Goal: Task Accomplishment & Management: Complete application form

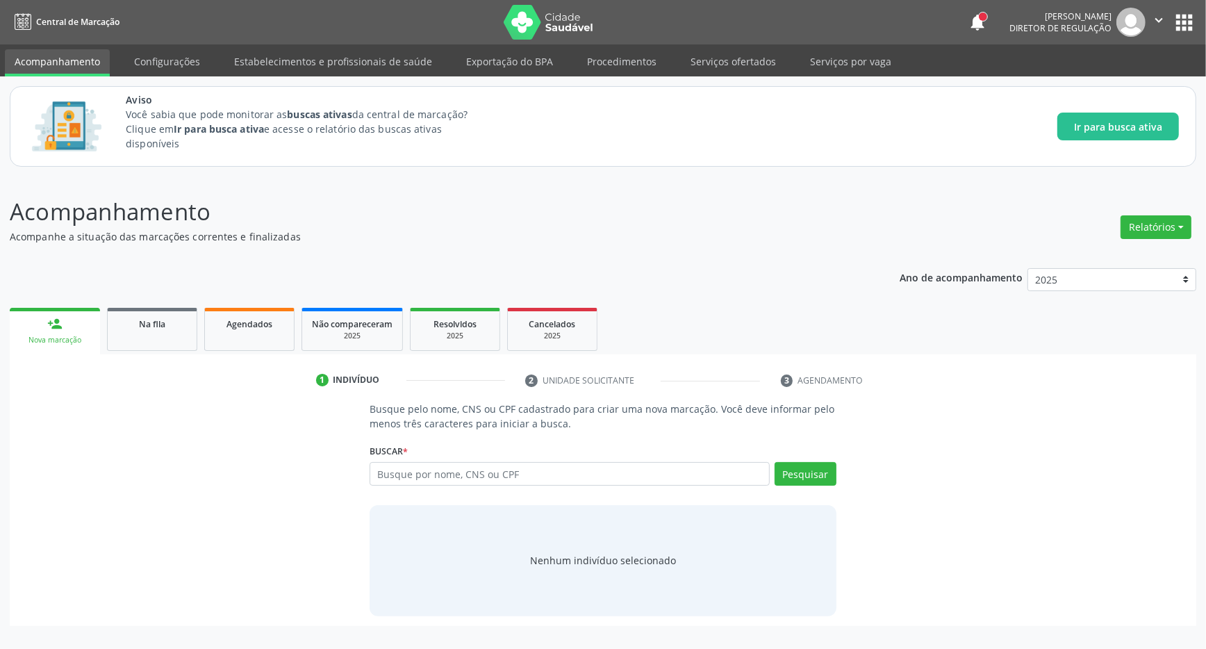
click at [591, 476] on input "text" at bounding box center [569, 474] width 400 height 24
type input "704601716334030"
click at [806, 479] on button "Pesquisar" at bounding box center [805, 474] width 62 height 24
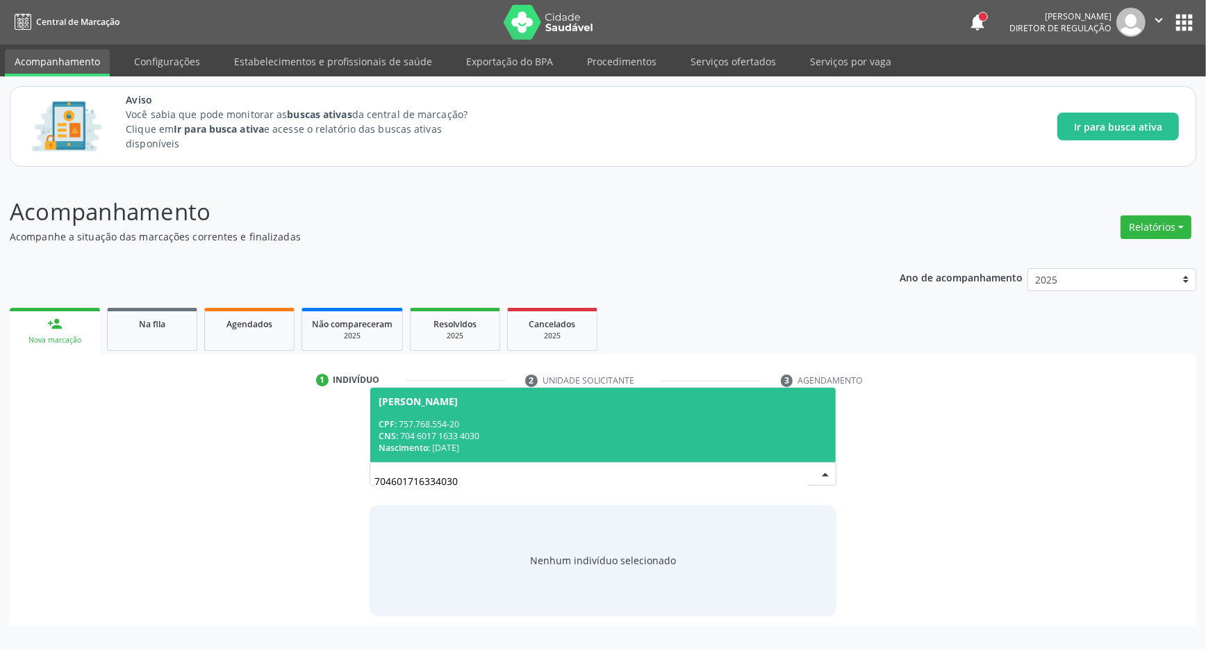
click at [547, 426] on div "CPF: 757.768.554-20" at bounding box center [602, 424] width 449 height 12
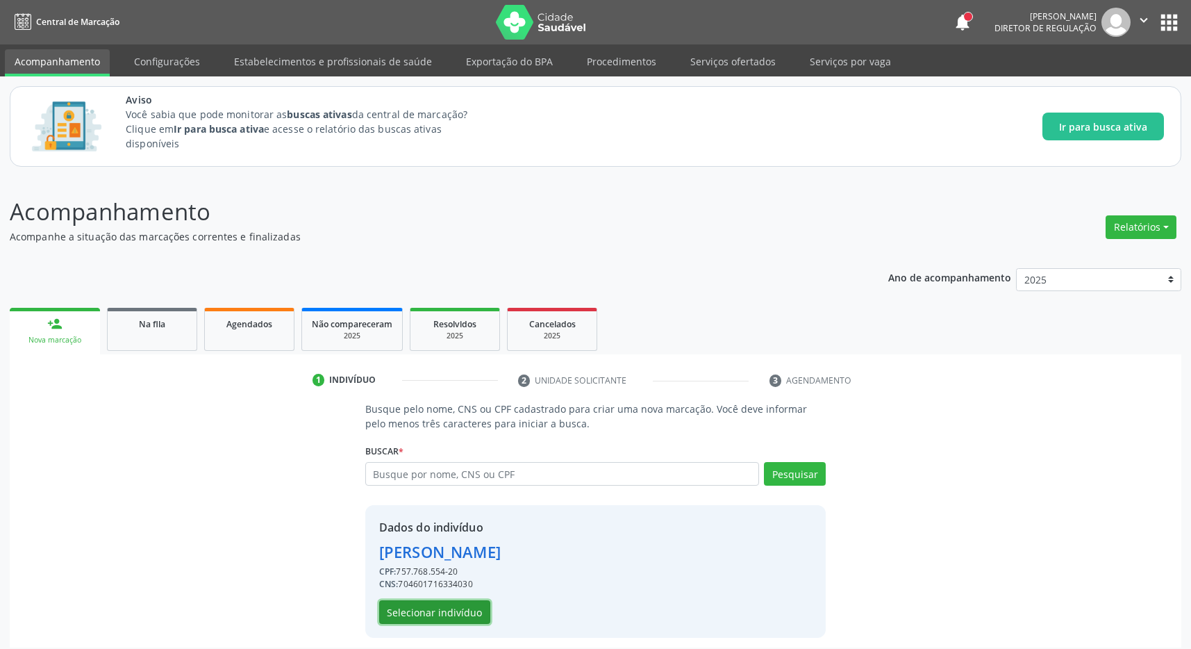
click at [458, 608] on button "Selecionar indivíduo" at bounding box center [434, 612] width 111 height 24
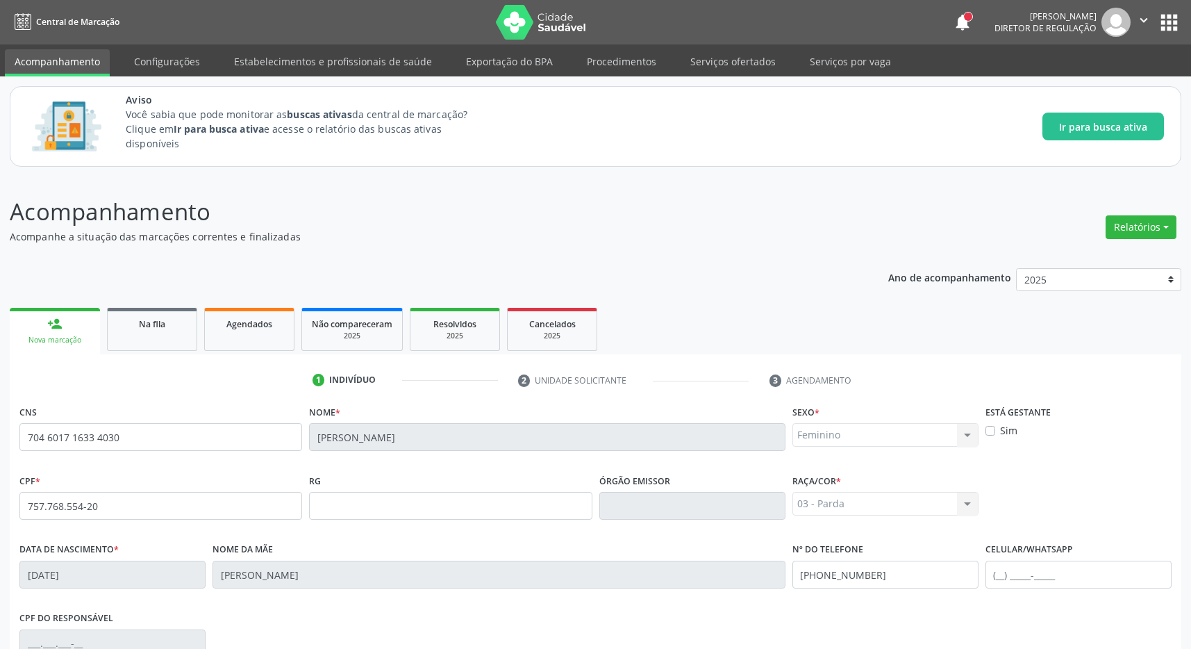
scroll to position [206, 0]
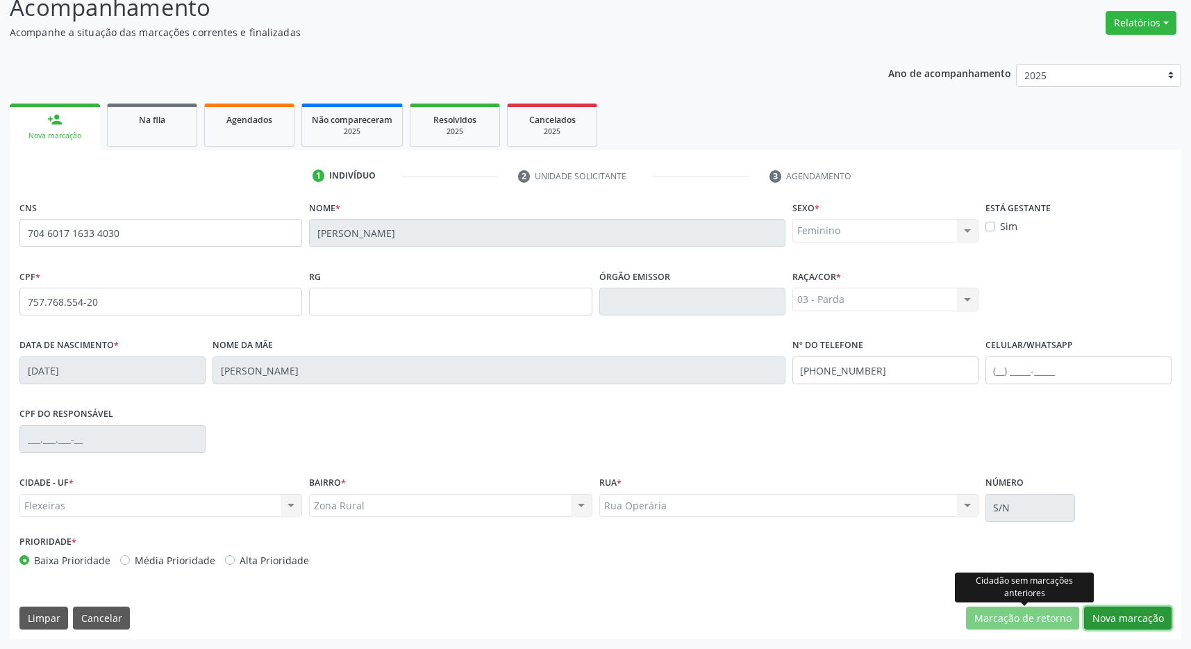
click at [1118, 617] on button "Nova marcação" at bounding box center [1128, 618] width 88 height 24
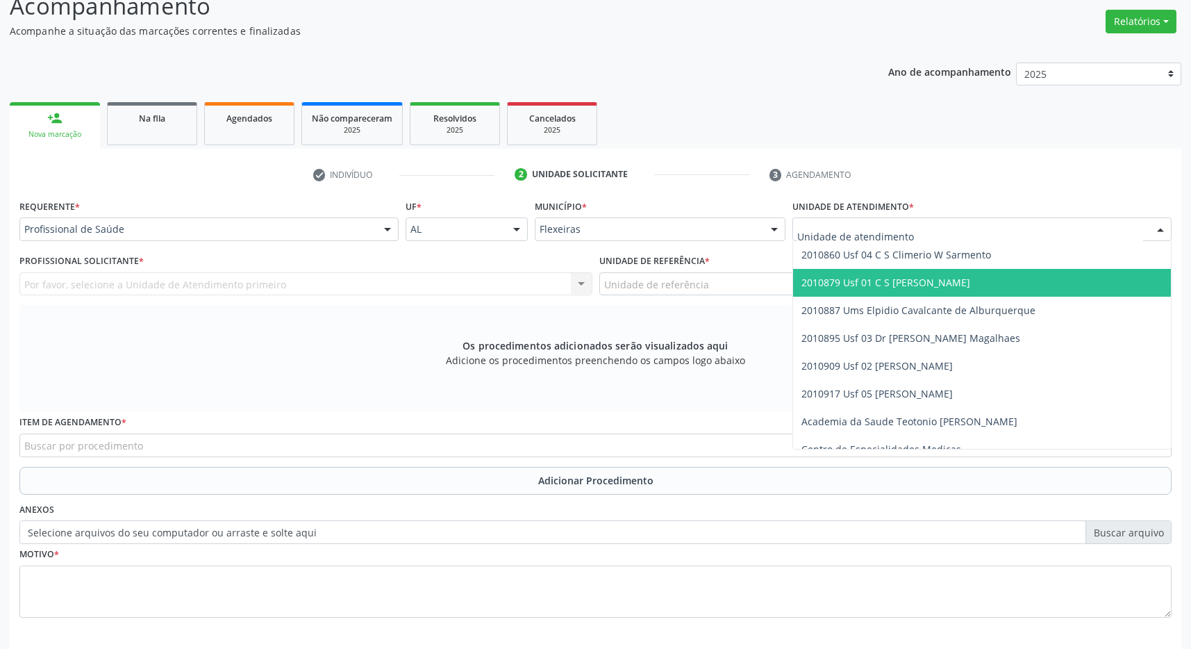
click at [930, 285] on span "2010879 Usf 01 C S [PERSON_NAME]" at bounding box center [885, 282] width 169 height 13
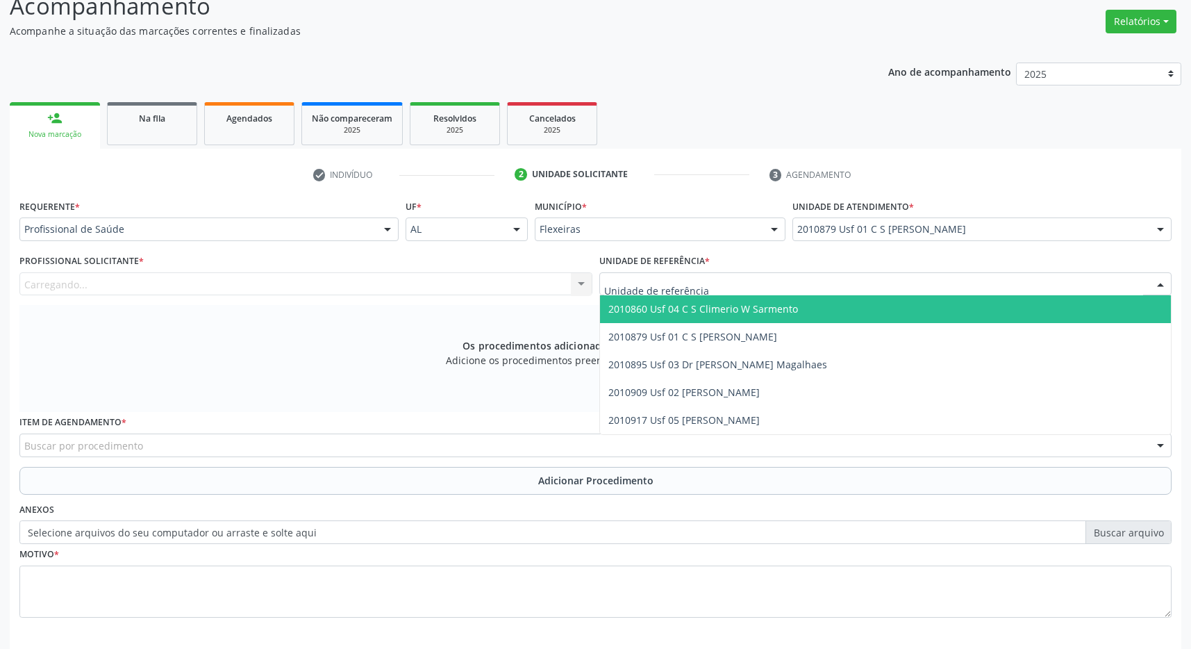
click at [930, 285] on div at bounding box center [885, 284] width 573 height 24
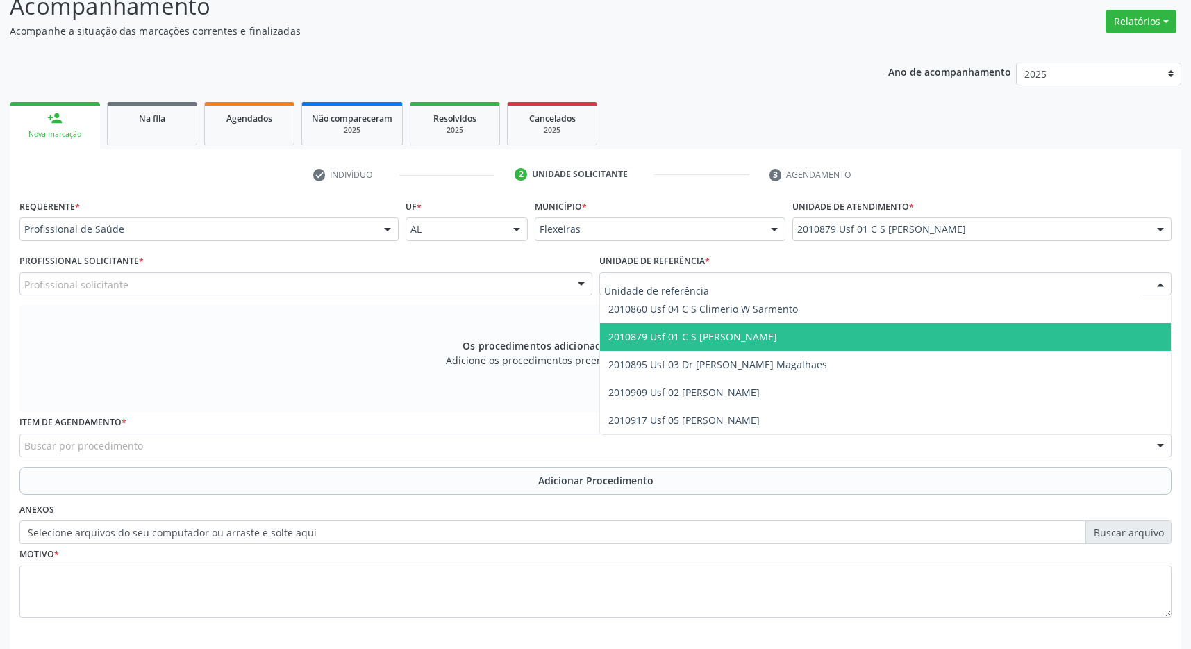
click at [908, 333] on span "2010879 Usf 01 C S [PERSON_NAME]" at bounding box center [886, 337] width 572 height 28
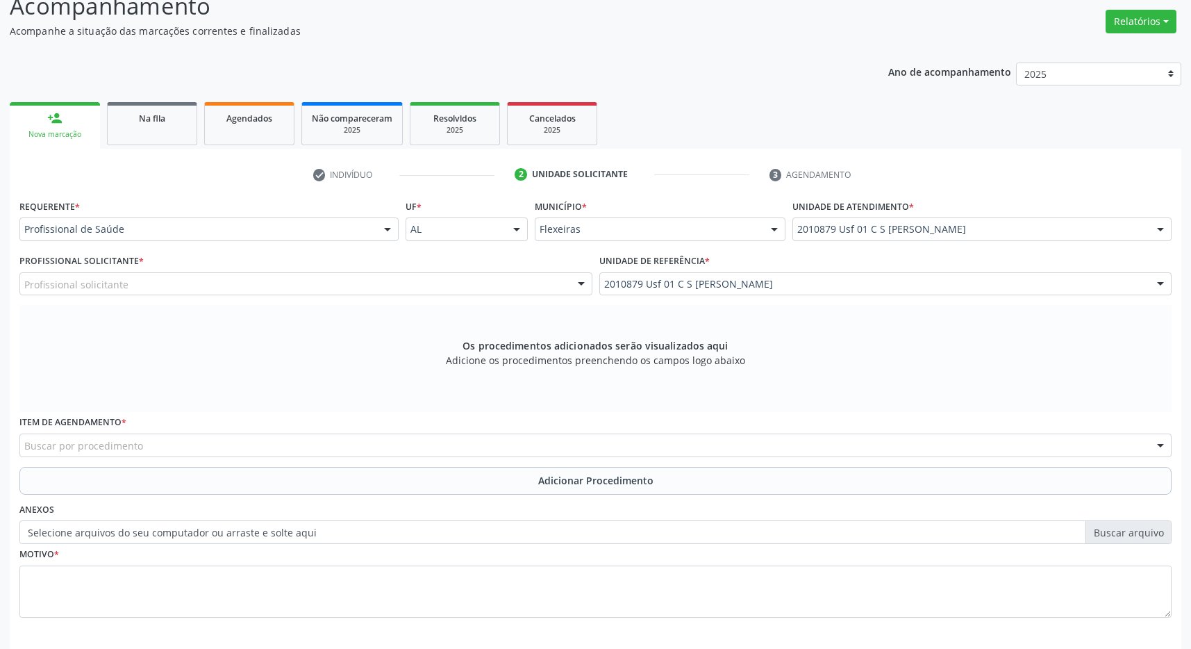
click at [535, 292] on div "Profissional solicitante" at bounding box center [305, 284] width 573 height 24
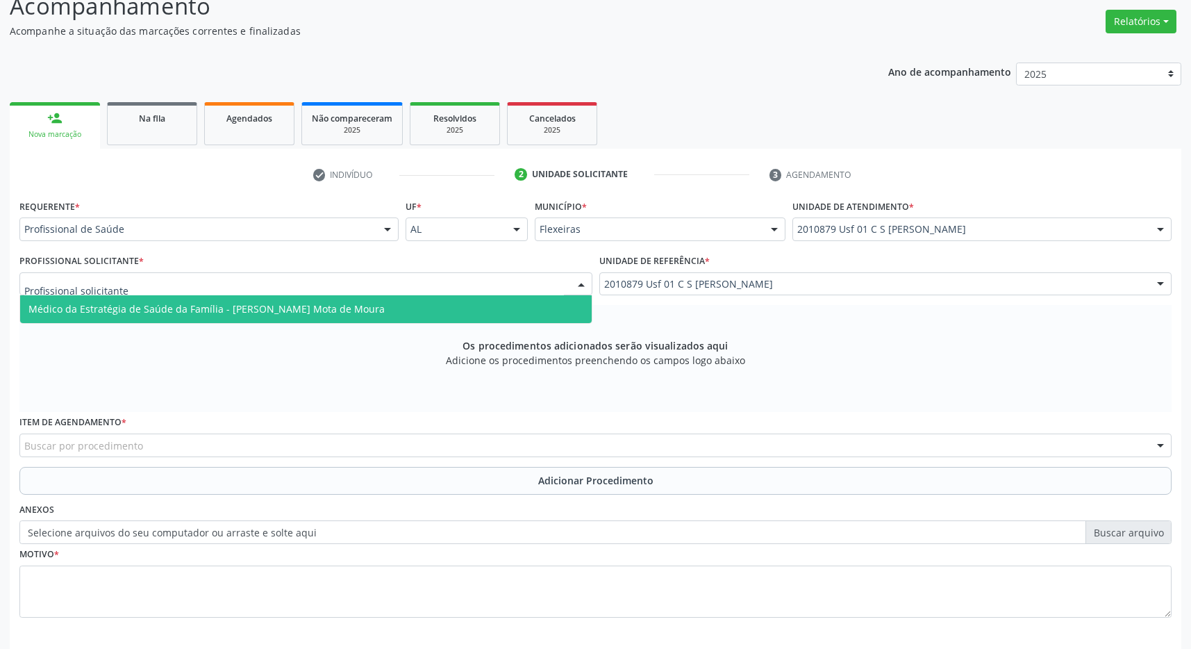
click at [473, 299] on span "Médico da Estratégia de Saúde da Família - [PERSON_NAME] Mota de Moura" at bounding box center [306, 309] width 572 height 28
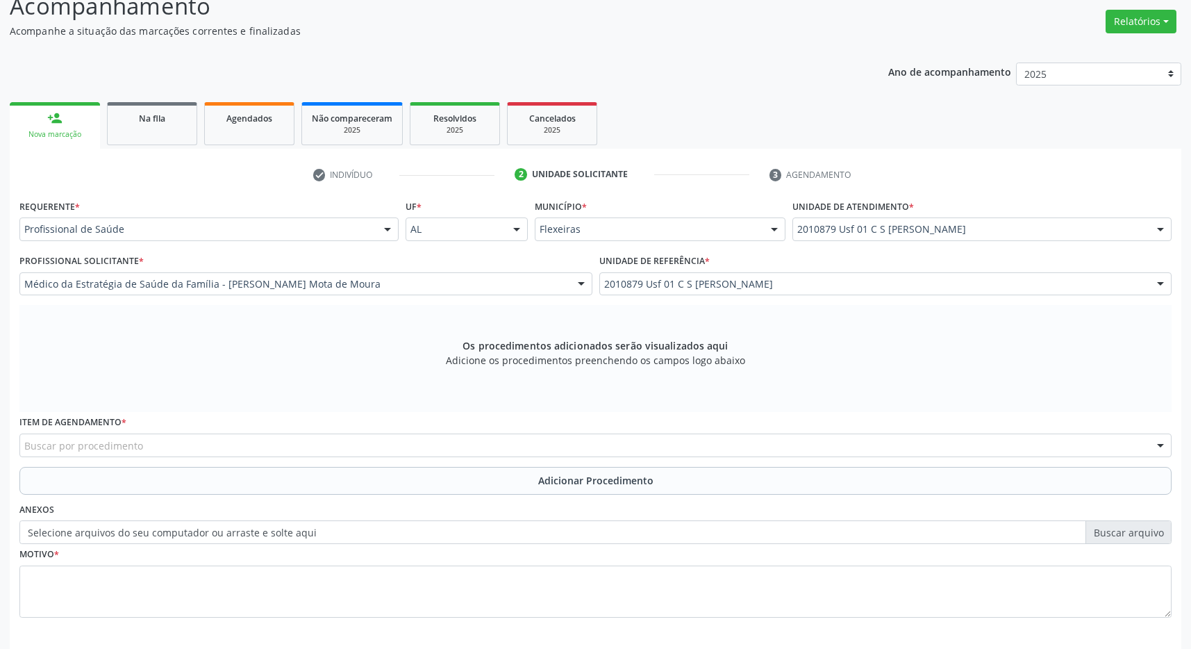
click at [292, 451] on div "Buscar por procedimento" at bounding box center [595, 445] width 1152 height 24
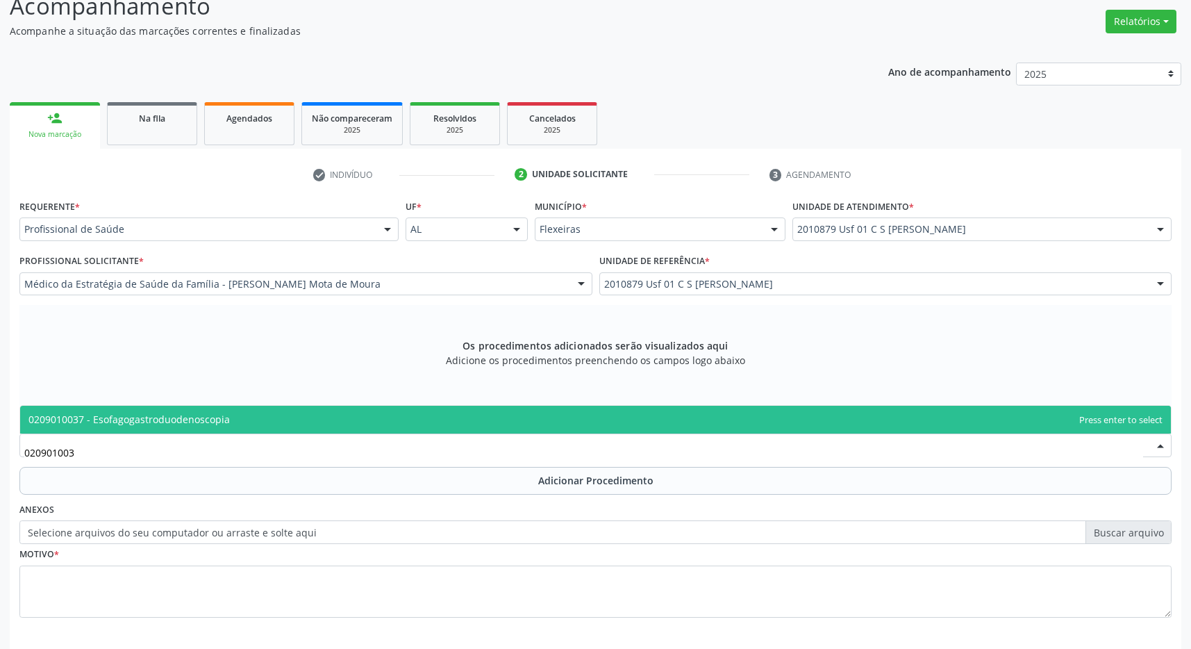
type input "0209010037"
click at [267, 407] on span "0209010037 - Esofagogastroduodenoscopia" at bounding box center [595, 420] width 1151 height 28
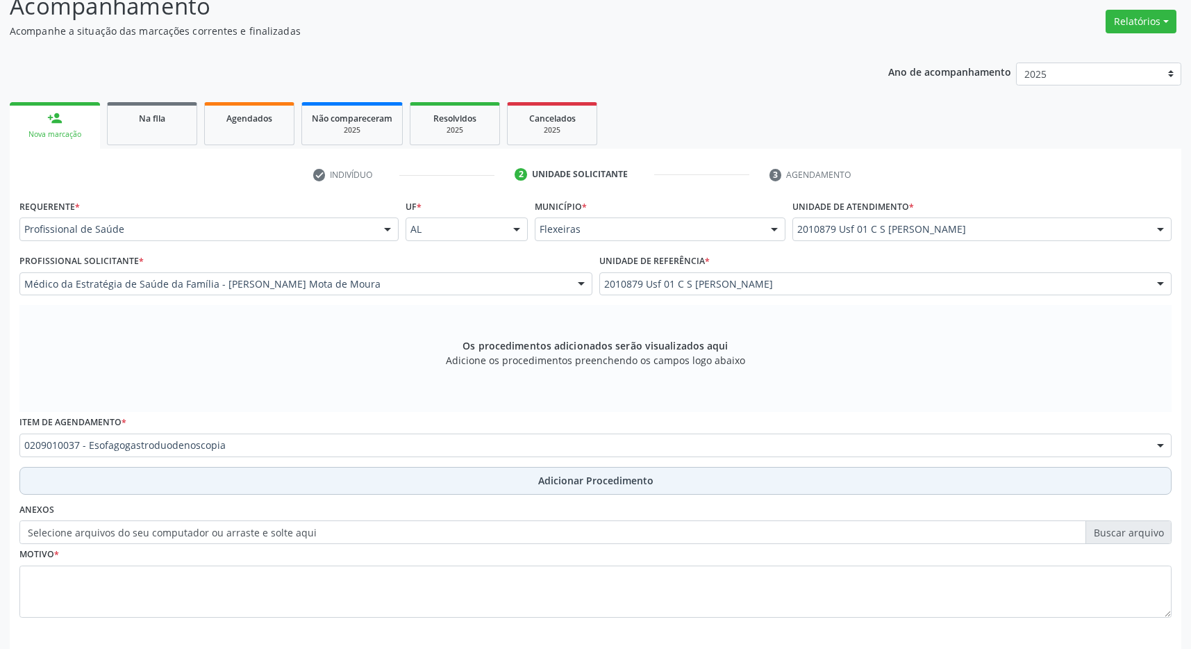
click at [458, 478] on button "Adicionar Procedimento" at bounding box center [595, 481] width 1152 height 28
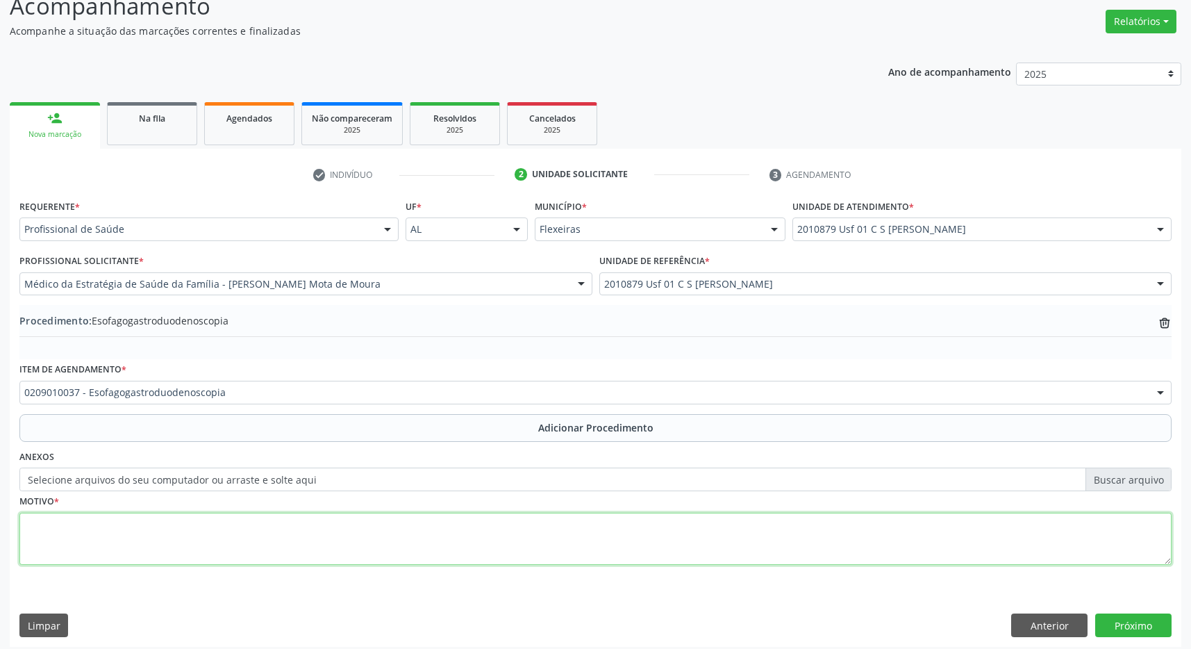
click at [437, 519] on textarea at bounding box center [595, 539] width 1152 height 53
click at [65, 526] on textarea "GASTRISTE" at bounding box center [595, 539] width 1152 height 53
type textarea "GASTRITE"
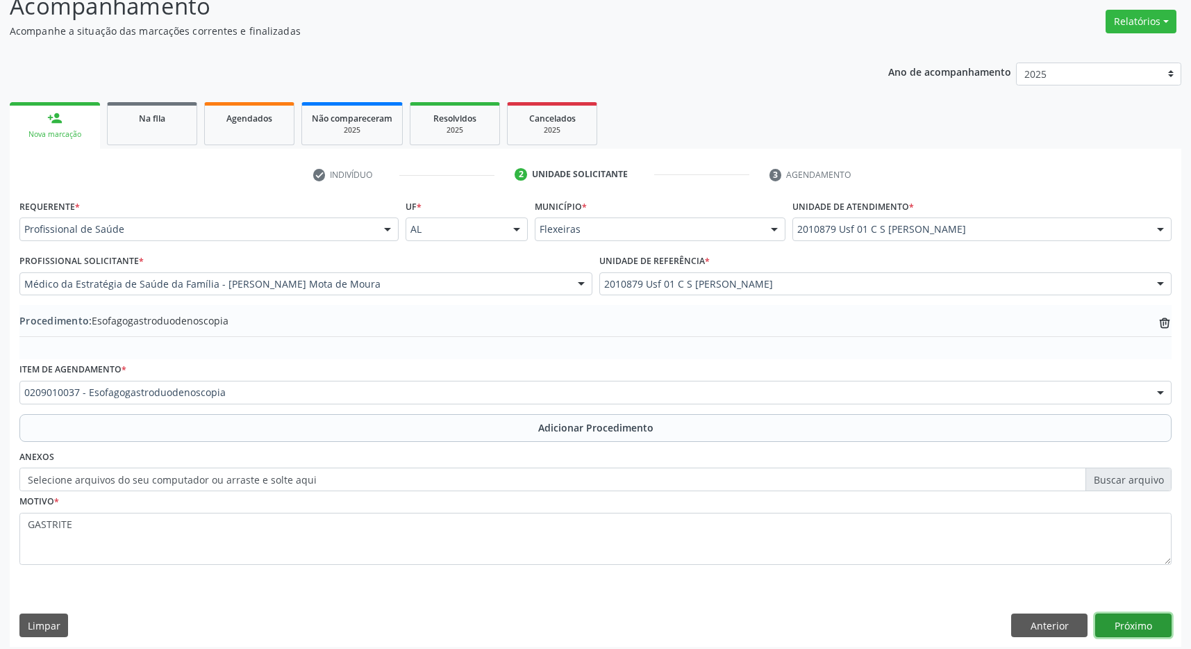
click at [1121, 631] on button "Próximo" at bounding box center [1133, 625] width 76 height 24
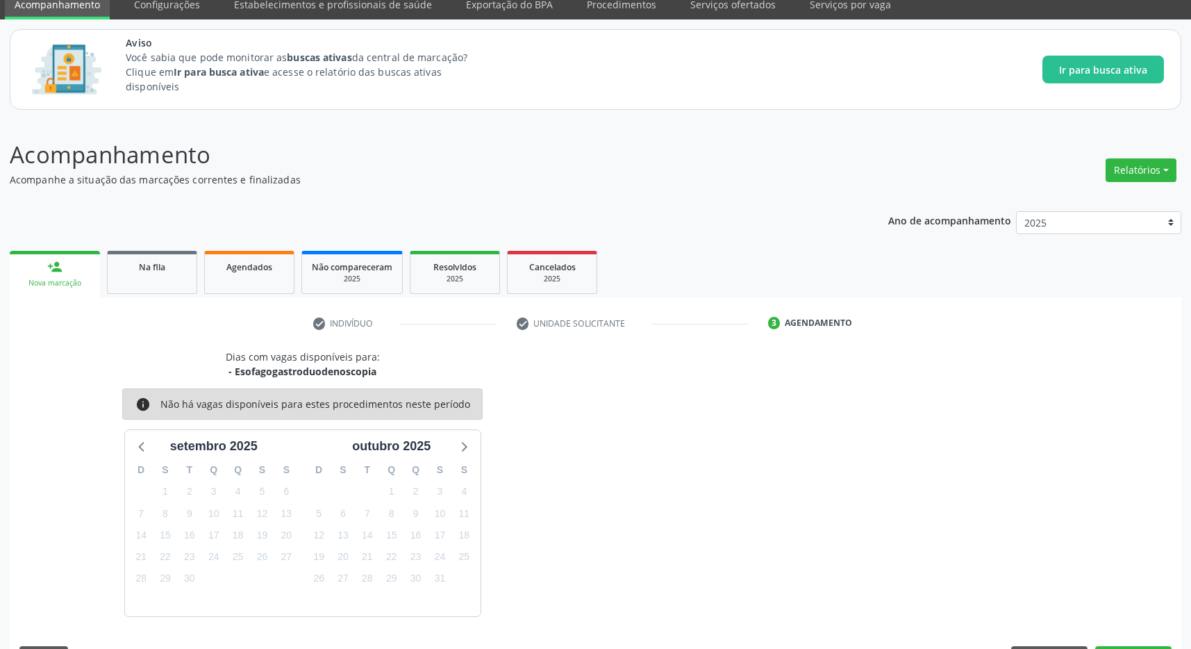
scroll to position [98, 0]
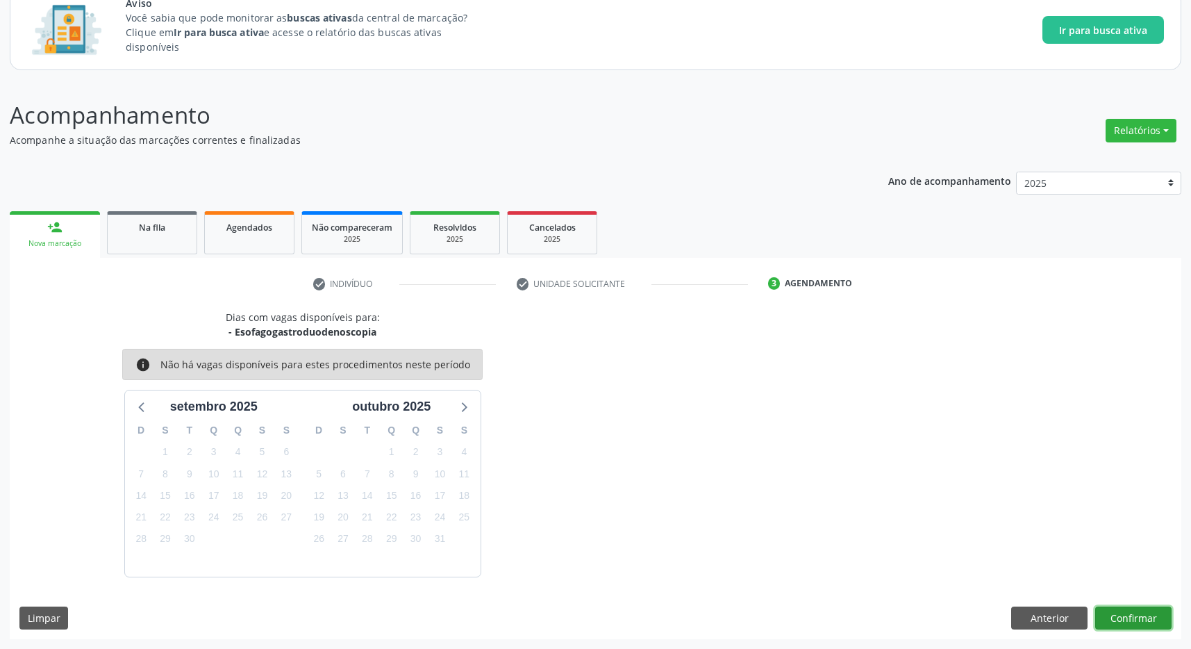
click at [1133, 619] on button "Confirmar" at bounding box center [1133, 618] width 76 height 24
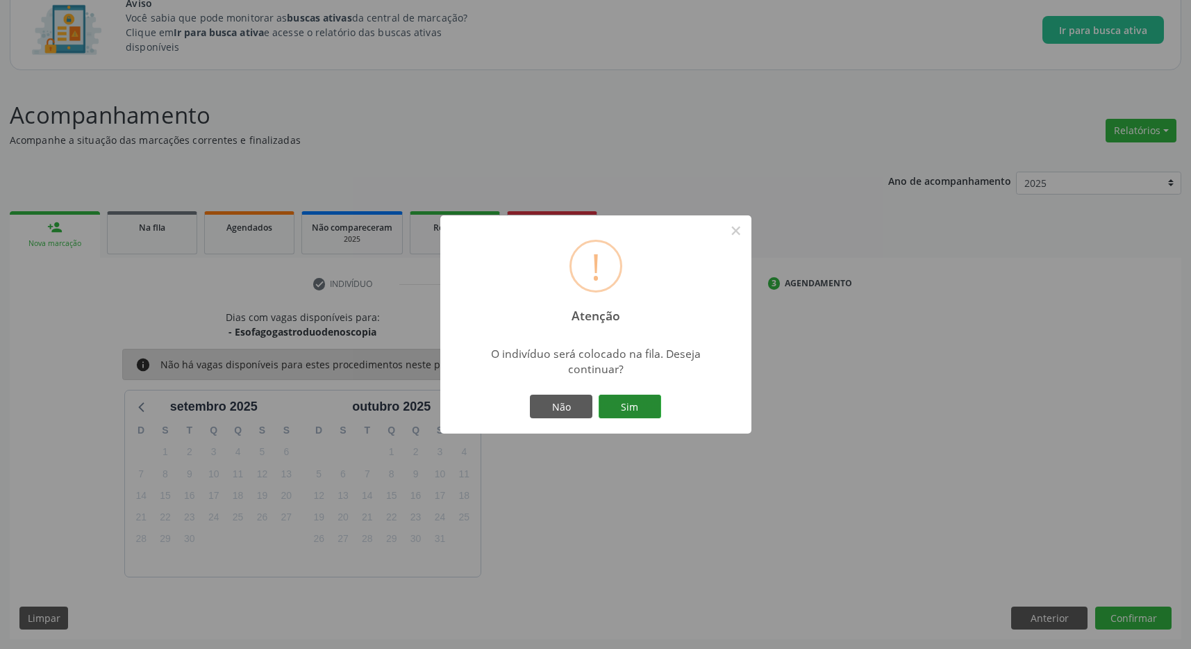
click at [605, 405] on button "Sim" at bounding box center [630, 406] width 63 height 24
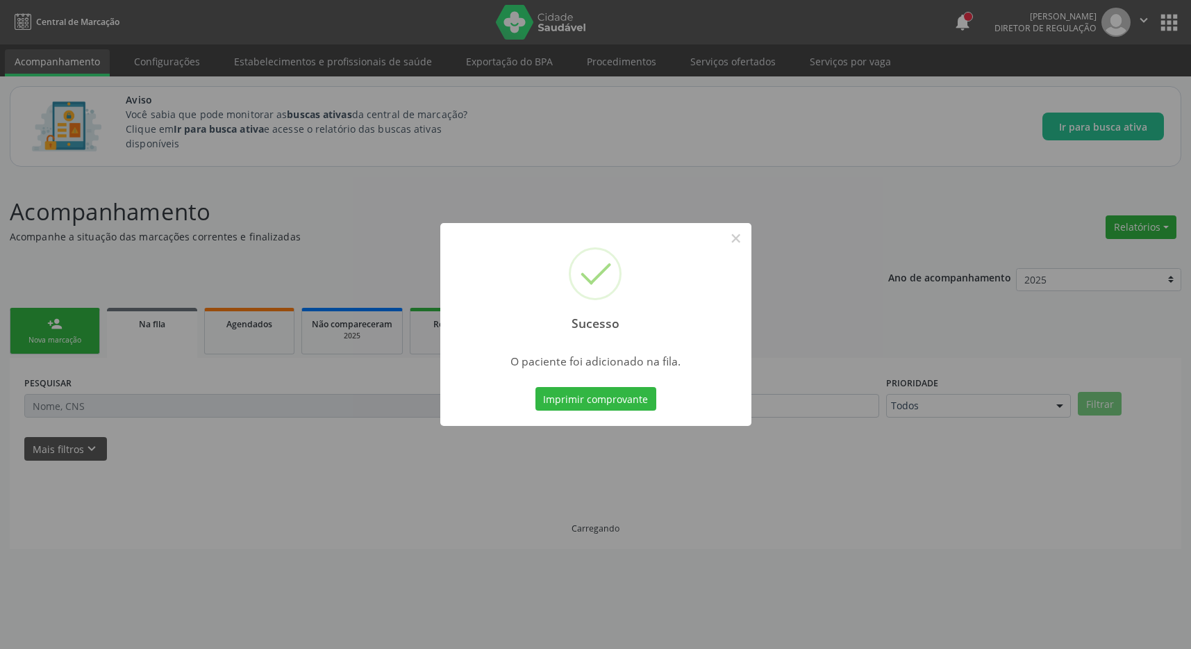
scroll to position [0, 0]
click at [743, 242] on button "×" at bounding box center [743, 238] width 24 height 24
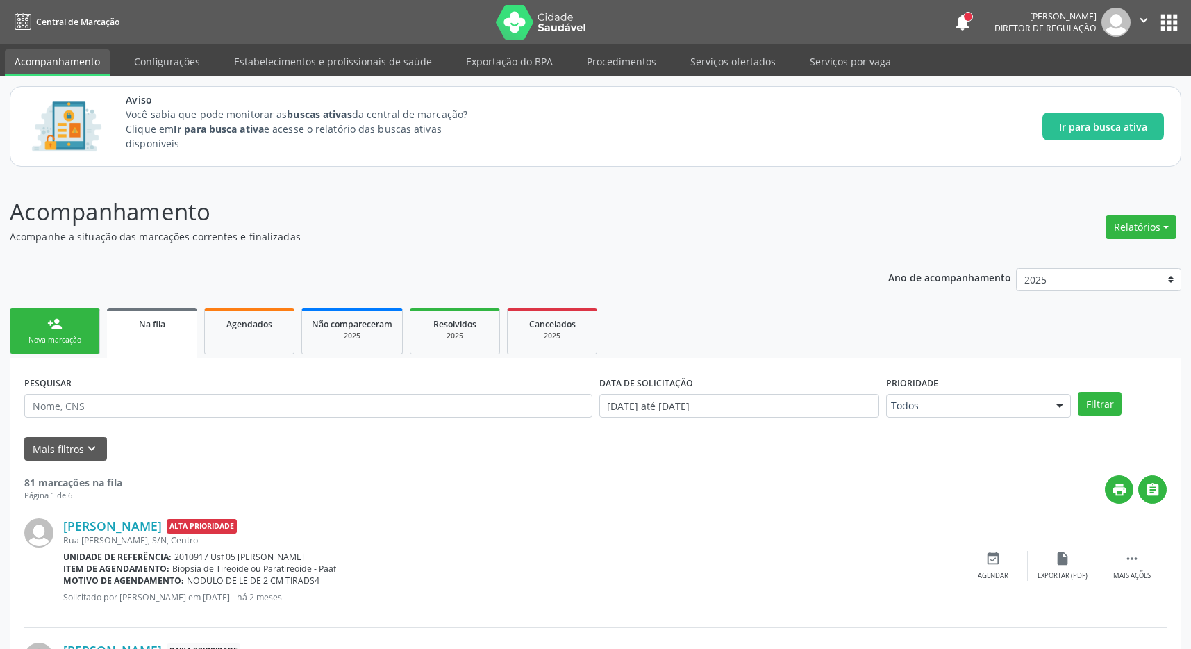
click at [1177, 15] on button "apps" at bounding box center [1169, 22] width 24 height 24
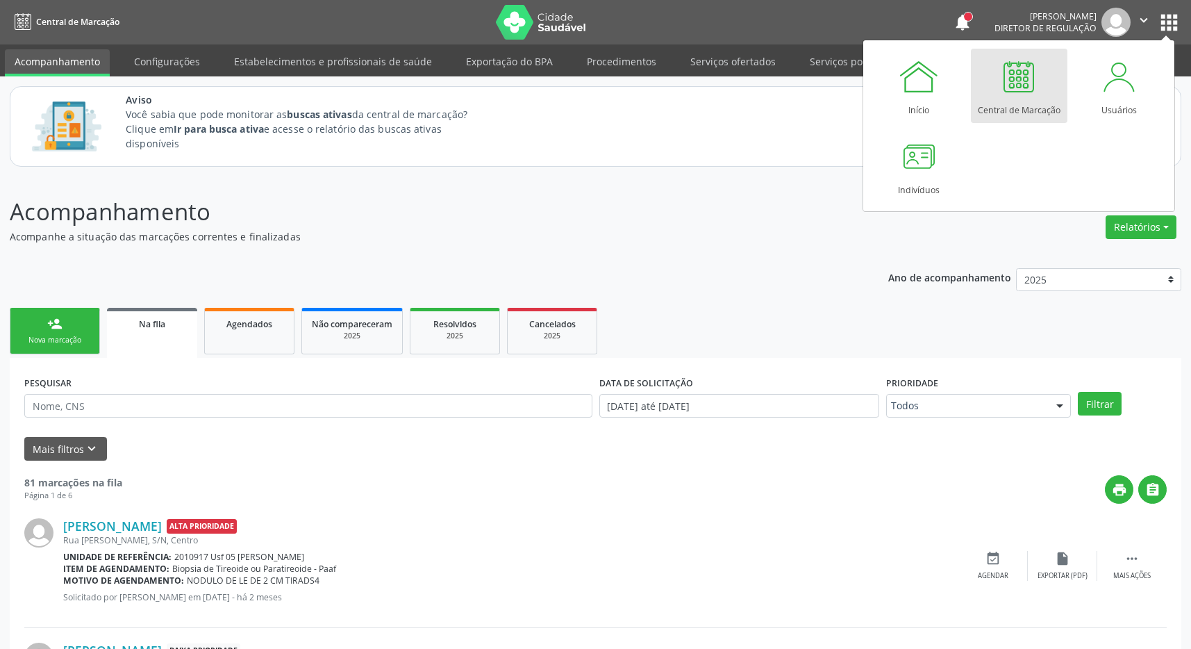
click at [1014, 83] on div at bounding box center [1019, 77] width 42 height 42
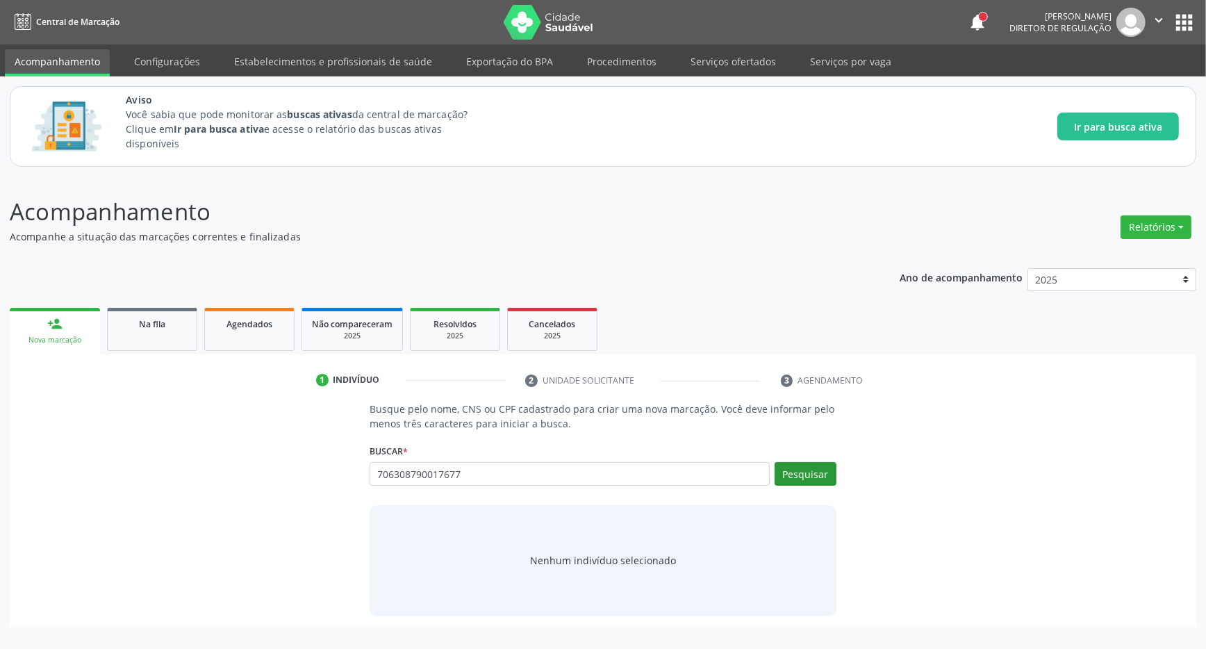
type input "706308790017677"
click at [815, 479] on button "Pesquisar" at bounding box center [805, 474] width 62 height 24
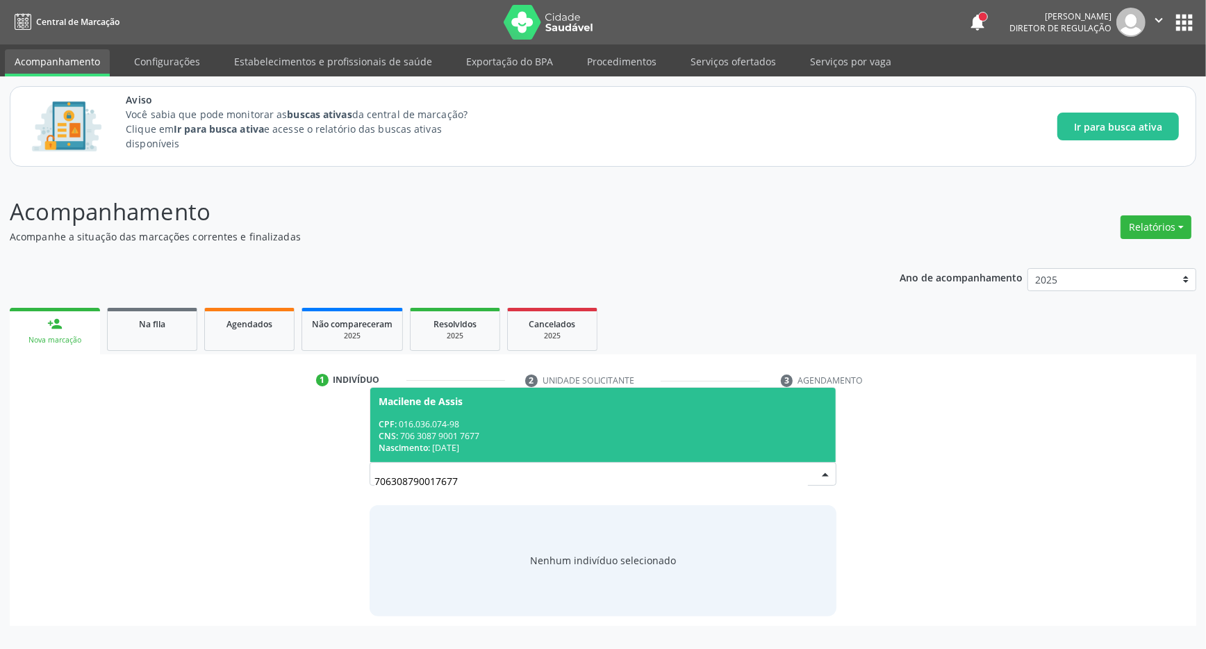
click at [579, 417] on span "Macilene de Assis CPF: 016.036.074-98 CNS: 706 3087 9001 7677 Nascimento: [DATE]" at bounding box center [602, 425] width 465 height 74
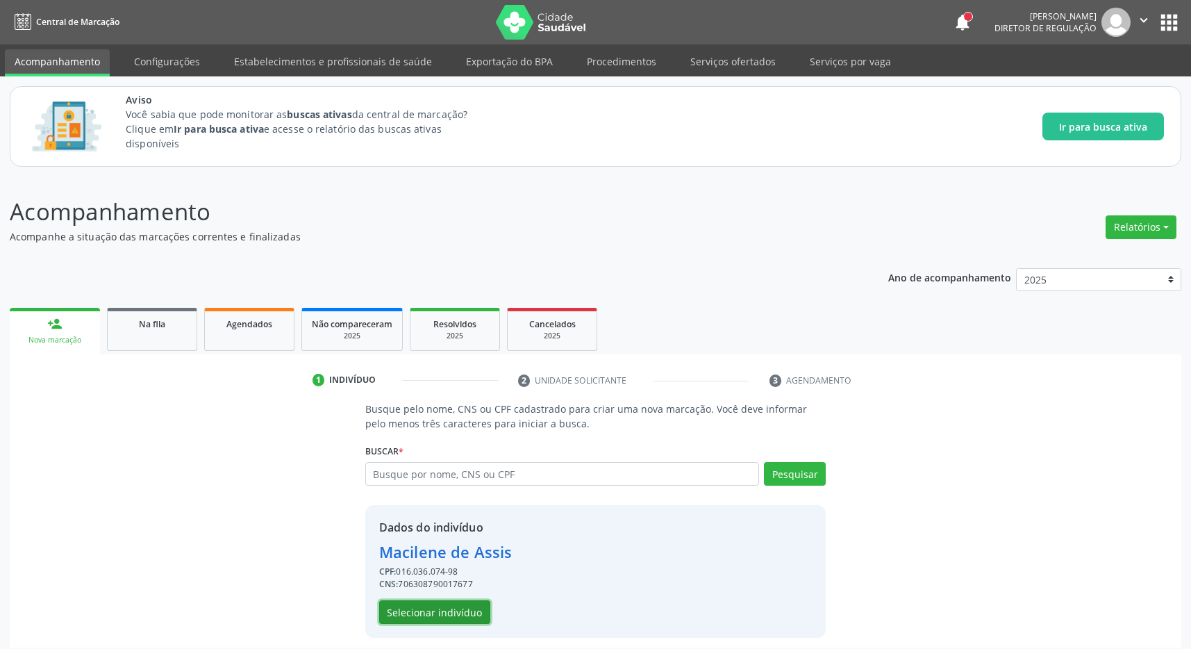
click at [428, 615] on button "Selecionar indivíduo" at bounding box center [434, 612] width 111 height 24
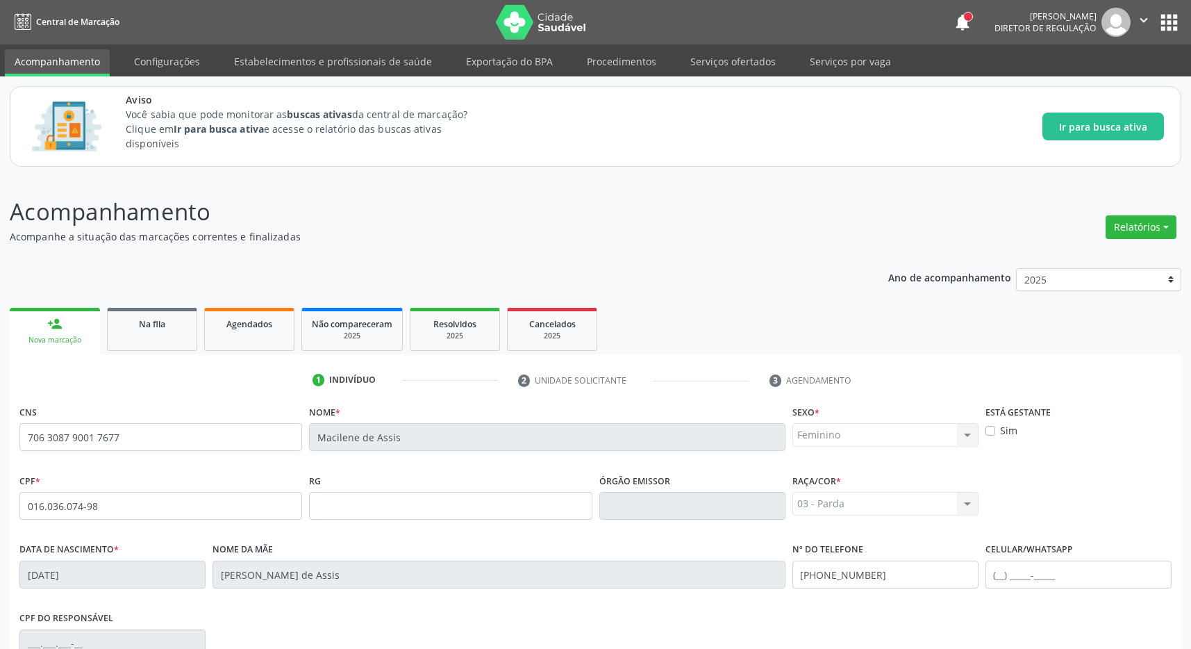
scroll to position [206, 0]
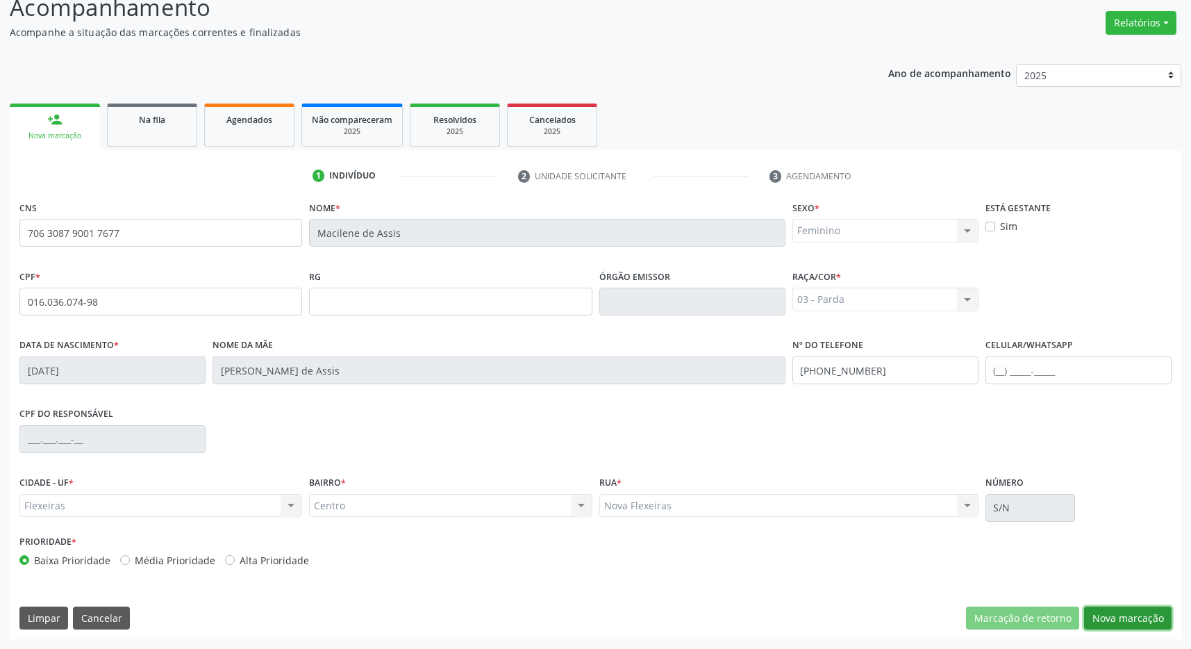
click at [1136, 626] on button "Nova marcação" at bounding box center [1128, 618] width 88 height 24
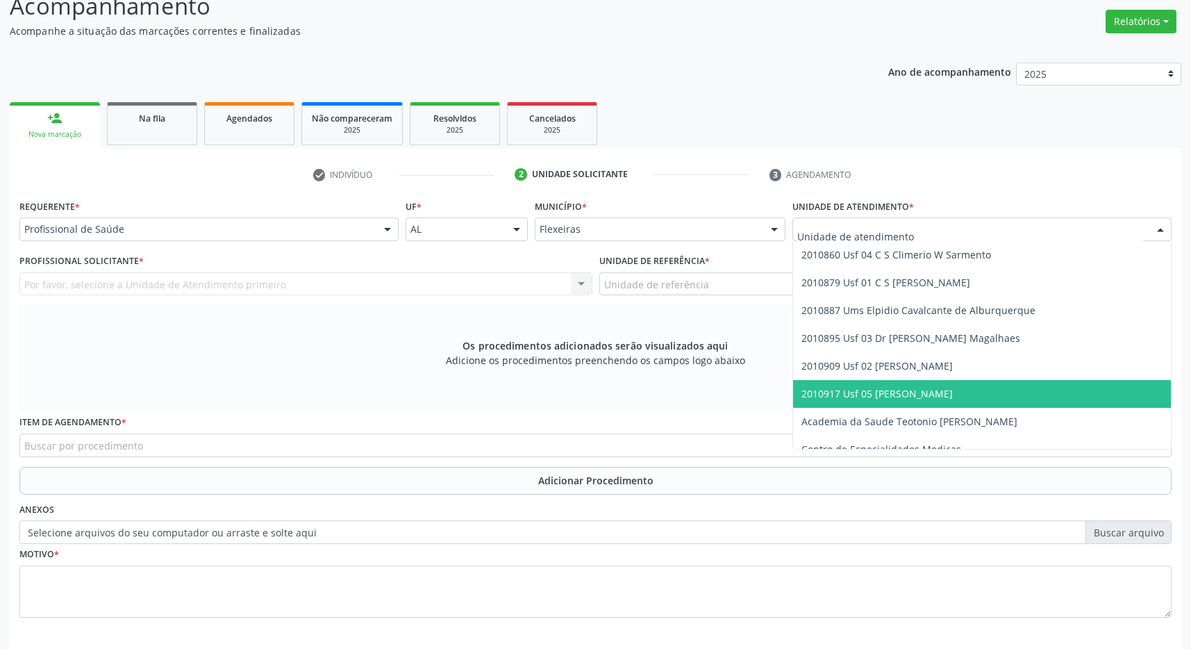
click at [913, 394] on span "2010917 Usf 05 [PERSON_NAME]" at bounding box center [876, 393] width 151 height 13
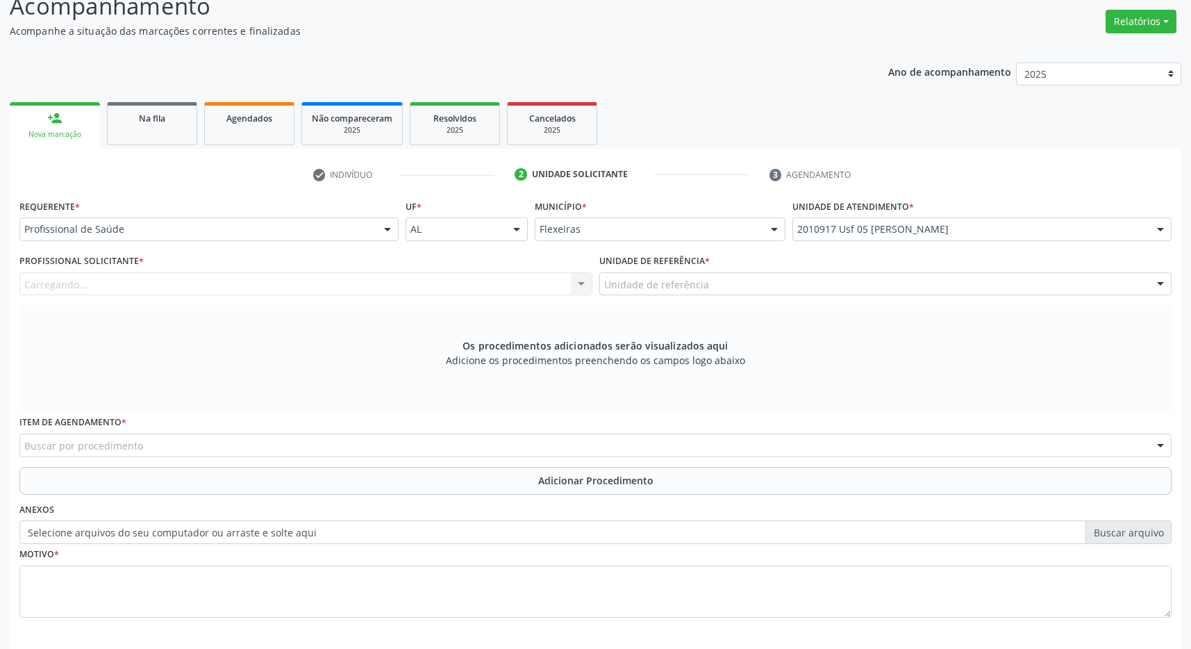
click at [892, 291] on div "Unidade de referência" at bounding box center [885, 284] width 573 height 24
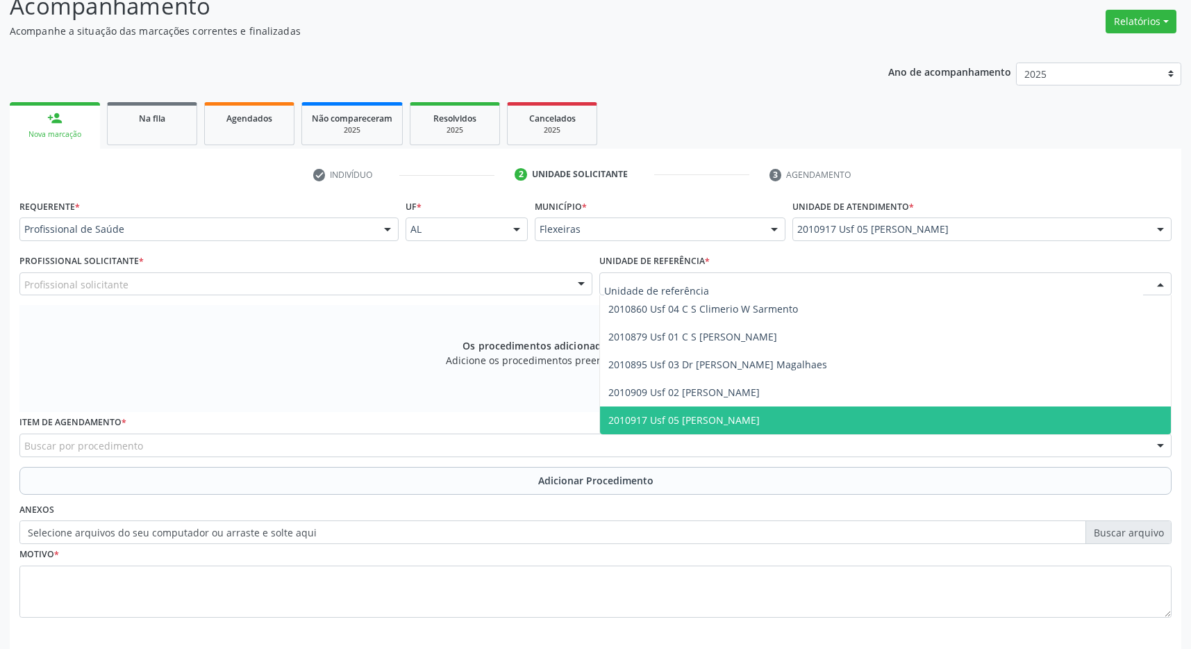
click at [891, 419] on span "2010917 Usf 05 [PERSON_NAME]" at bounding box center [886, 420] width 572 height 28
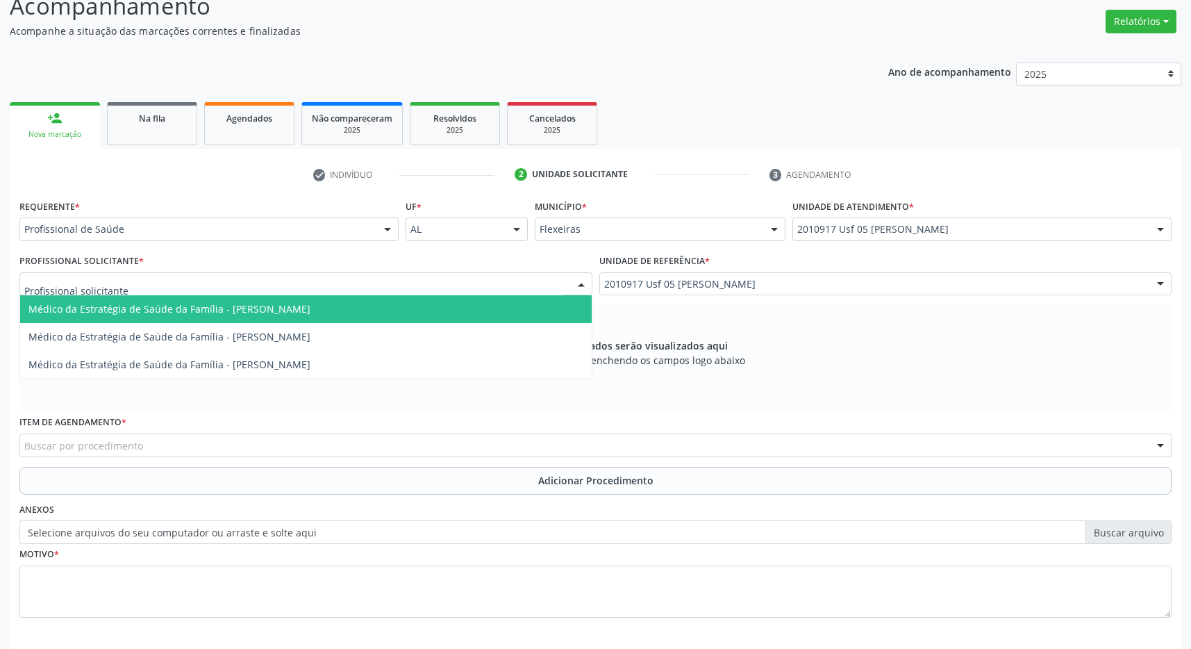
click at [410, 273] on div at bounding box center [305, 284] width 573 height 24
click at [310, 310] on span "Médico da Estratégia de Saúde da Família - Andreya Janniffer Barbosa Honorato" at bounding box center [169, 308] width 282 height 13
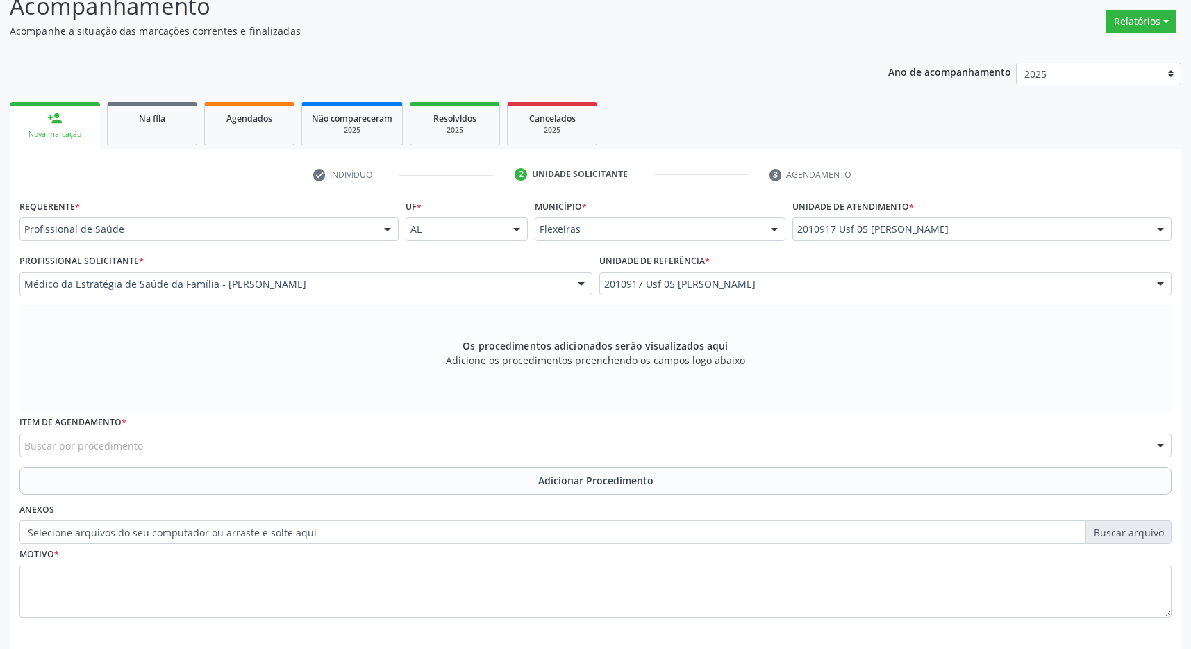
click at [223, 441] on div "Buscar por procedimento" at bounding box center [595, 445] width 1152 height 24
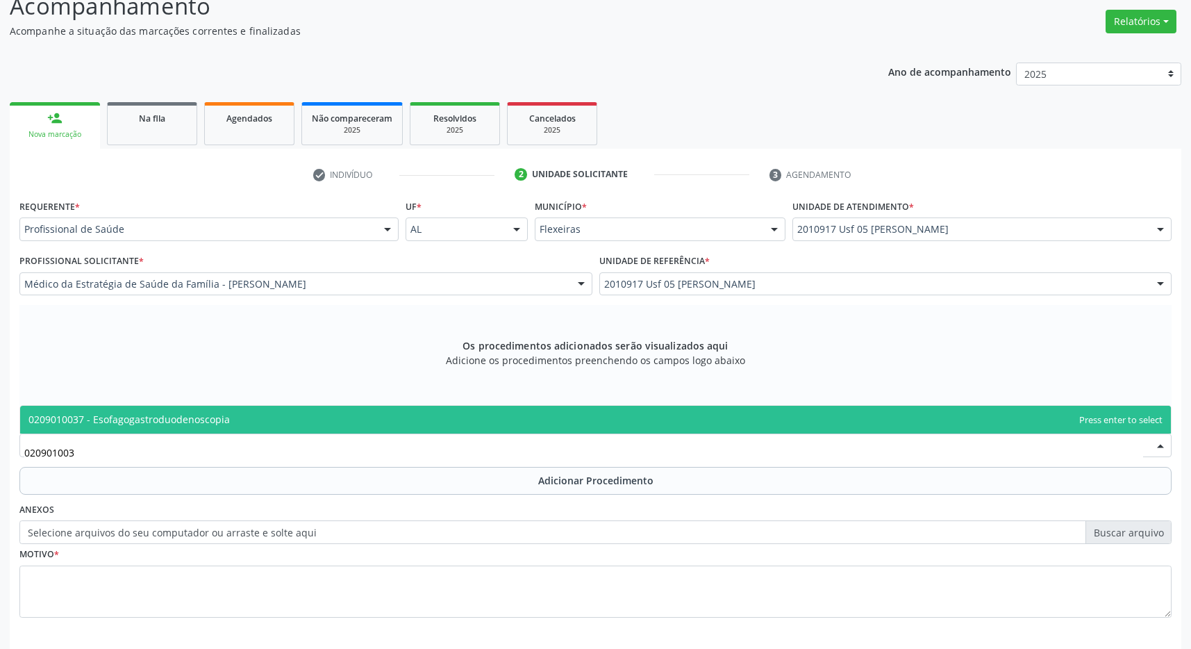
type input "0209010037"
click at [160, 415] on span "0209010037 - Esofagogastroduodenoscopia" at bounding box center [128, 419] width 201 height 13
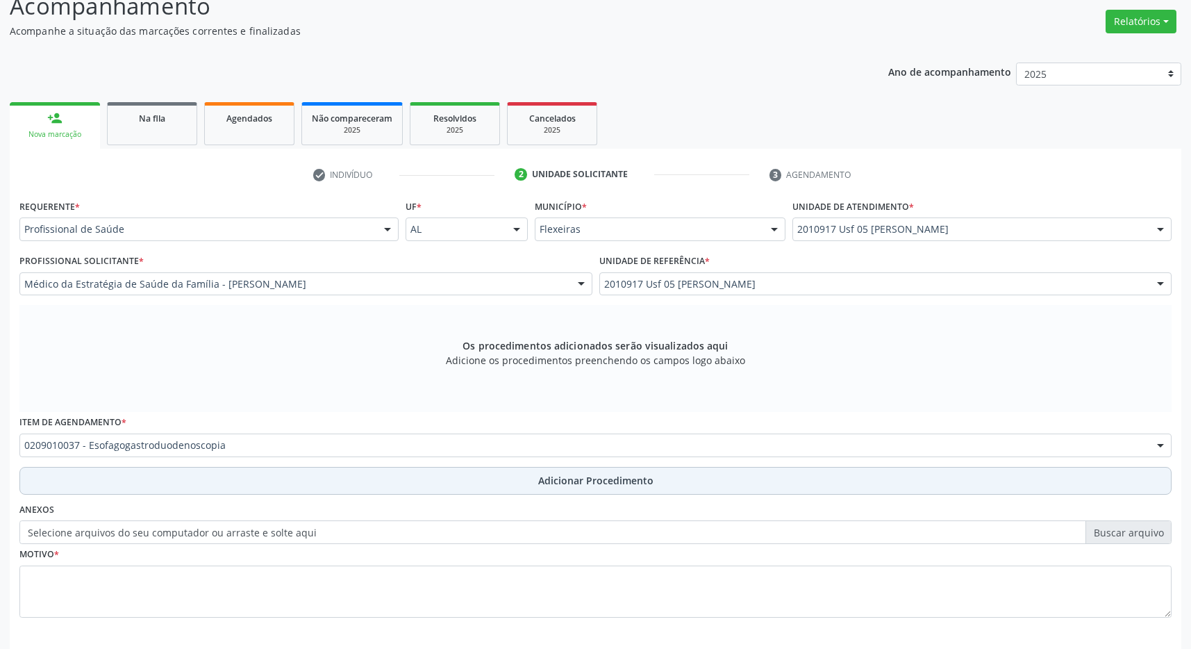
click at [566, 479] on span "Adicionar Procedimento" at bounding box center [595, 480] width 115 height 15
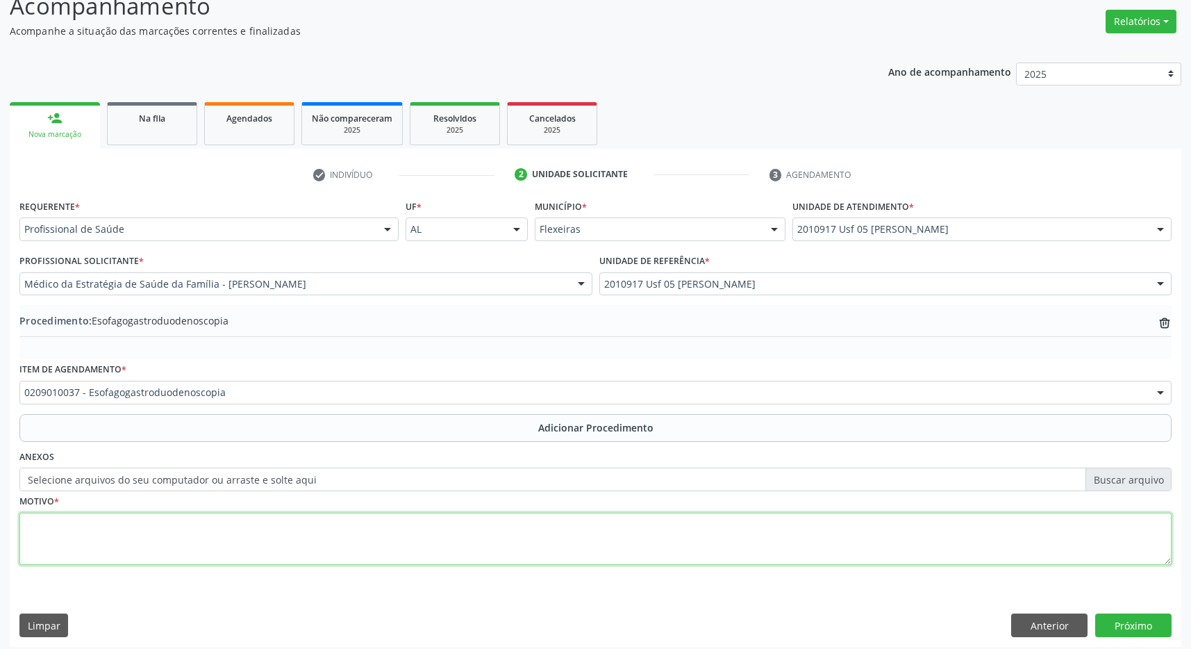
click at [444, 556] on textarea at bounding box center [595, 539] width 1152 height 53
click at [440, 542] on textarea at bounding box center [595, 539] width 1152 height 53
type textarea "h.PYLORI"
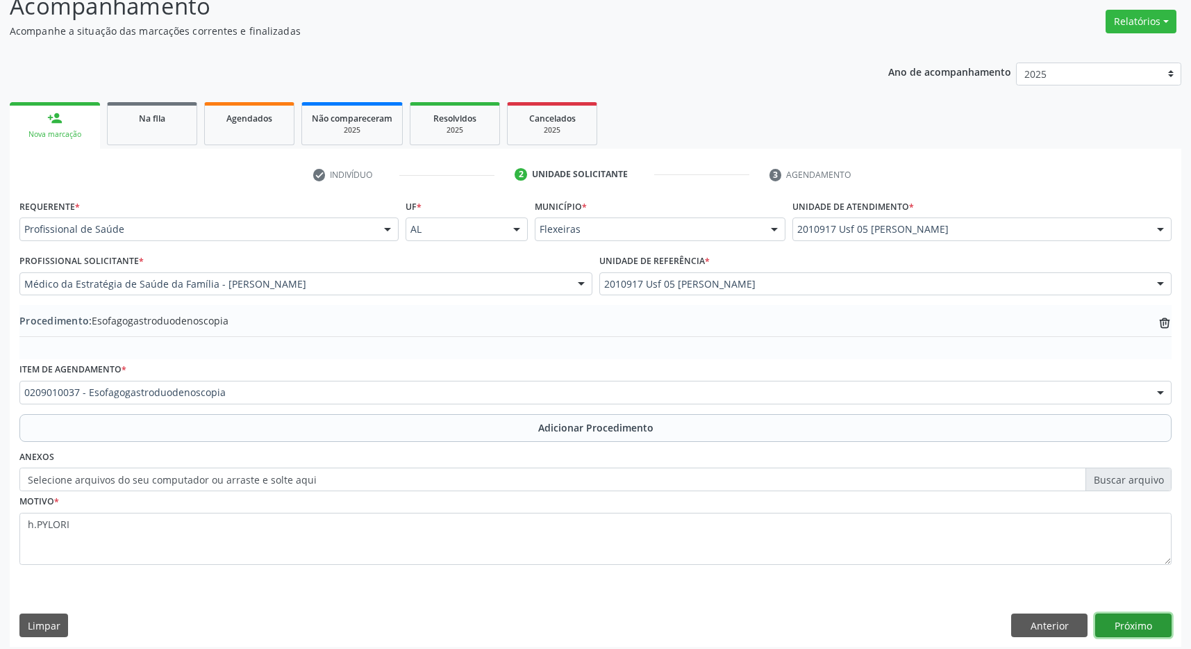
click at [1131, 632] on button "Próximo" at bounding box center [1133, 625] width 76 height 24
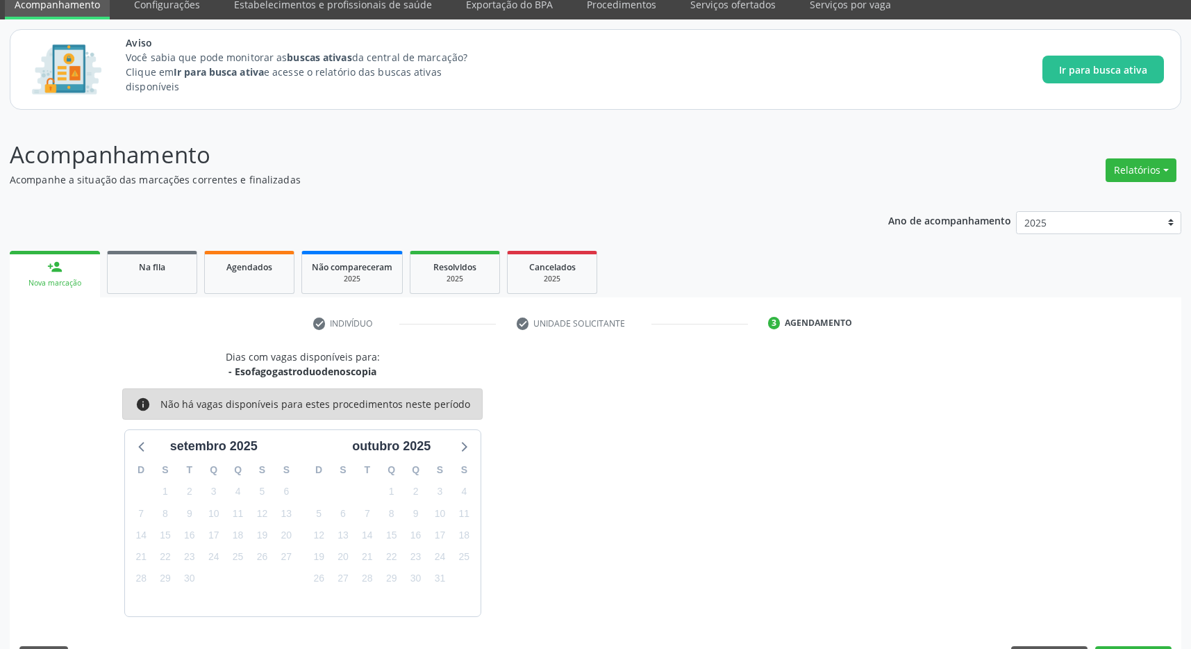
scroll to position [98, 0]
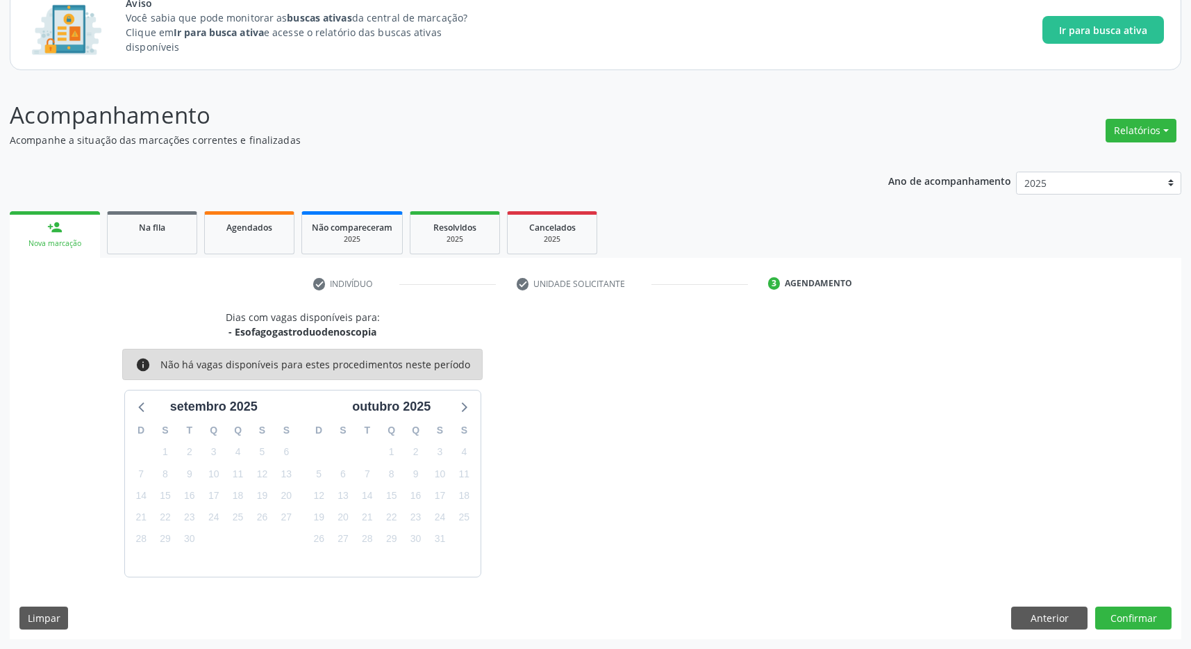
click at [1119, 634] on div "Dias com vagas disponíveis para: - Esofagogastroduodenoscopia info Não há vagas…" at bounding box center [596, 474] width 1172 height 329
click at [1124, 624] on button "Confirmar" at bounding box center [1133, 618] width 76 height 24
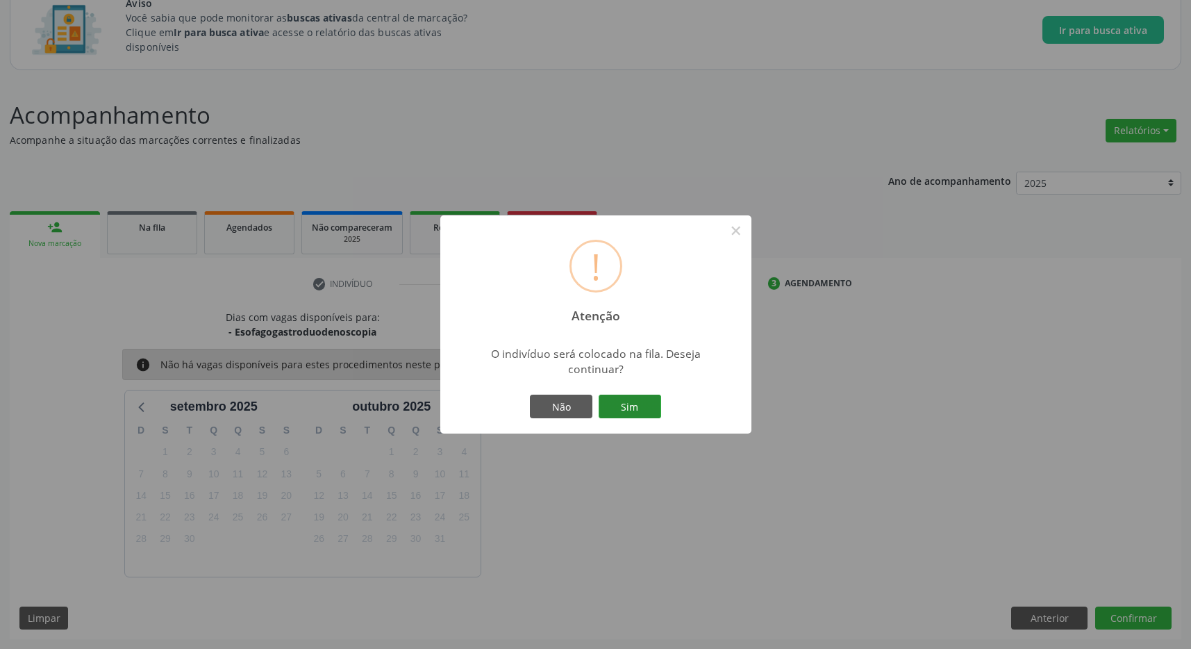
click at [654, 414] on button "Sim" at bounding box center [630, 406] width 63 height 24
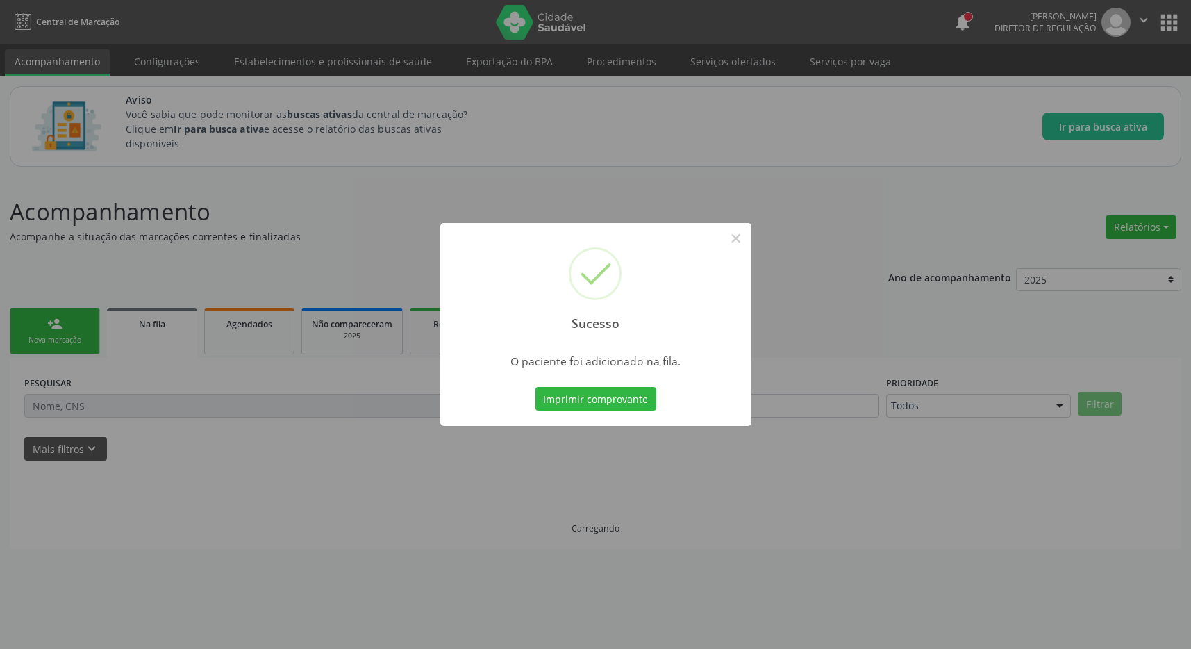
scroll to position [0, 0]
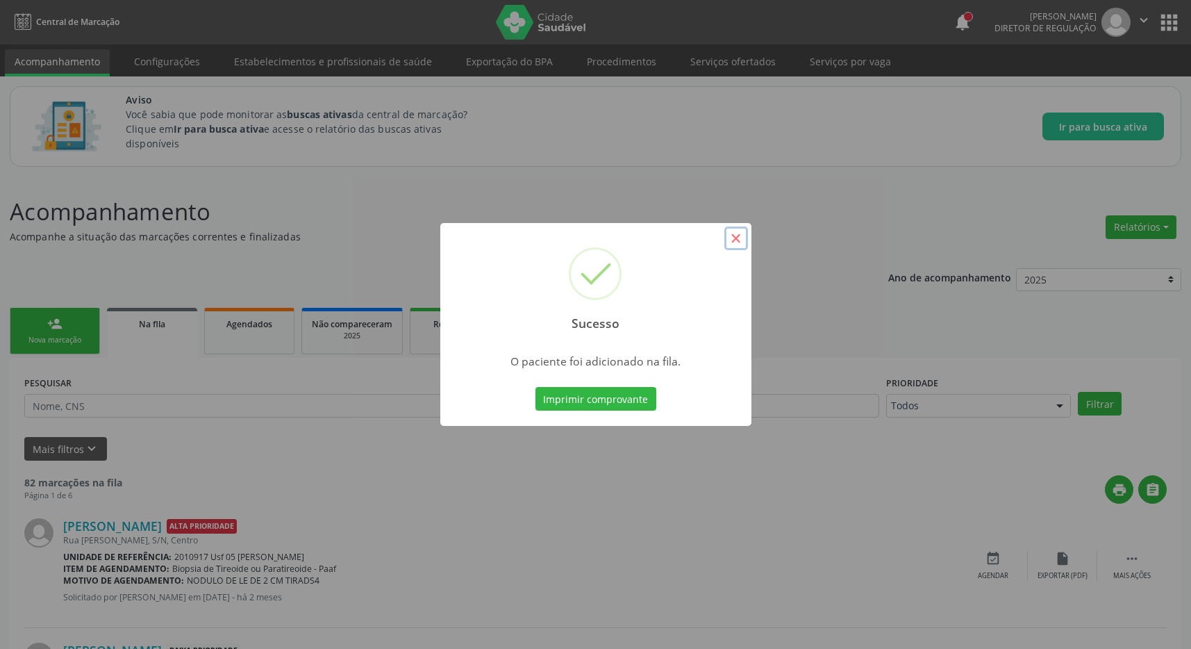
click at [740, 244] on button "×" at bounding box center [736, 238] width 24 height 24
